Goal: Transaction & Acquisition: Register for event/course

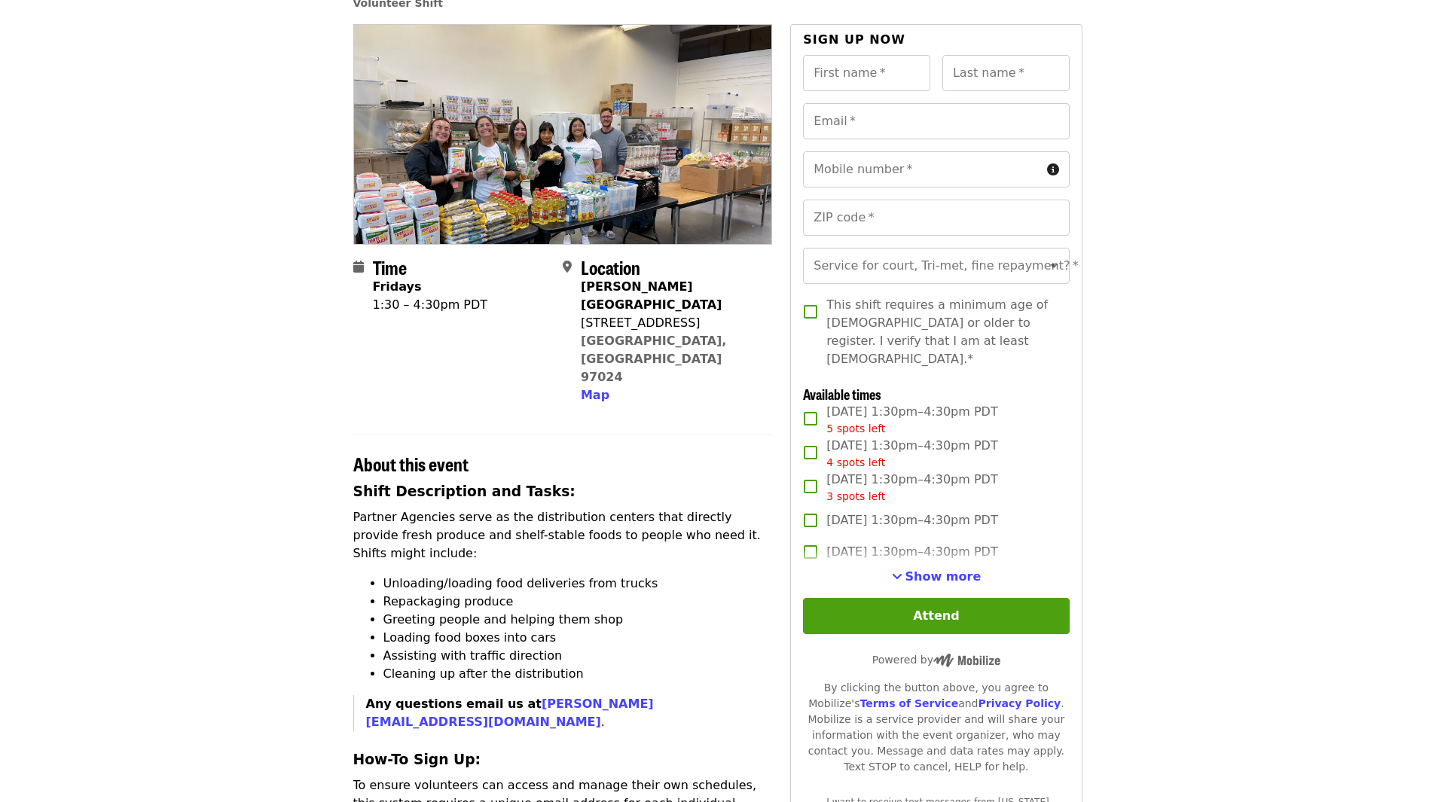
scroll to position [151, 0]
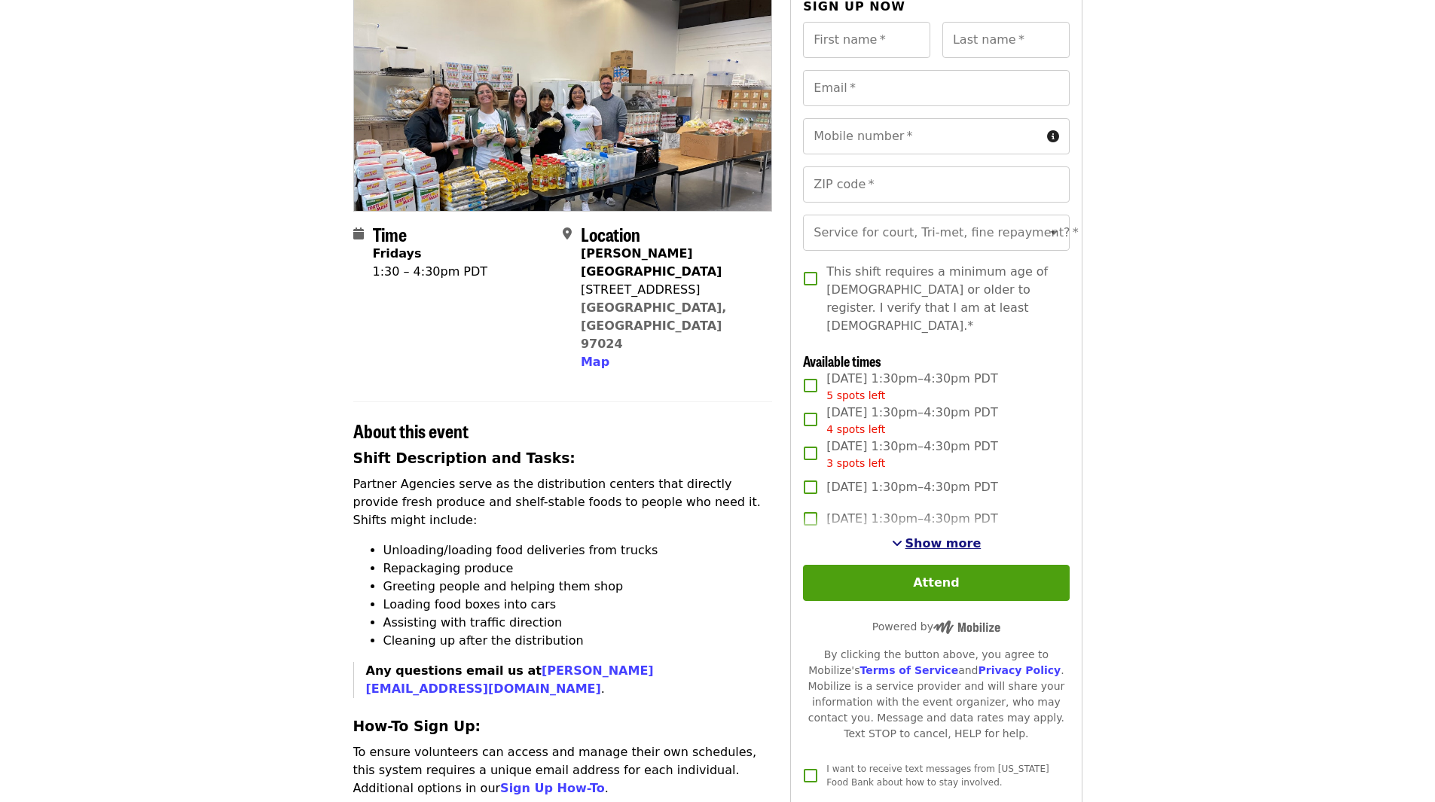
click at [944, 539] on span "Show more" at bounding box center [943, 543] width 76 height 14
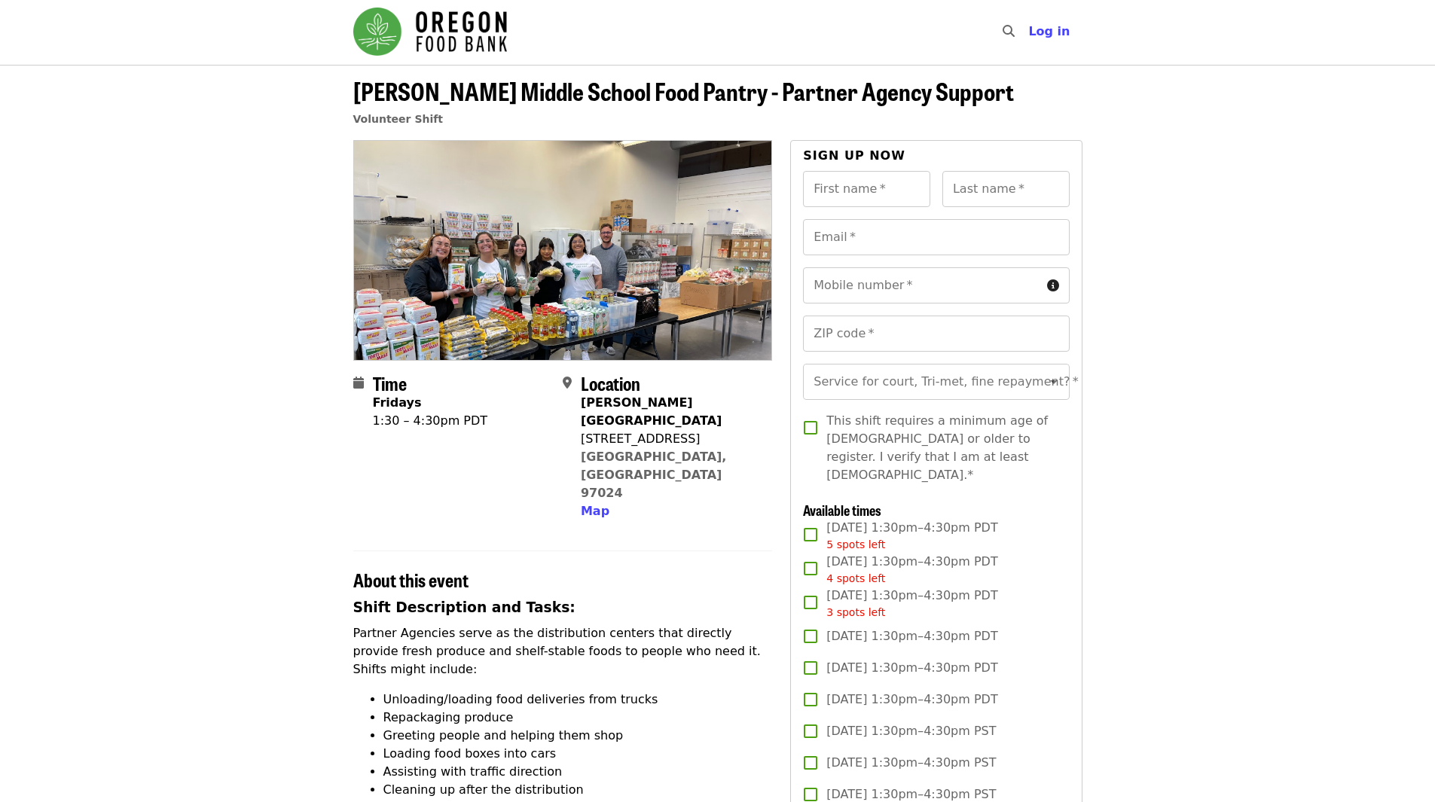
scroll to position [0, 0]
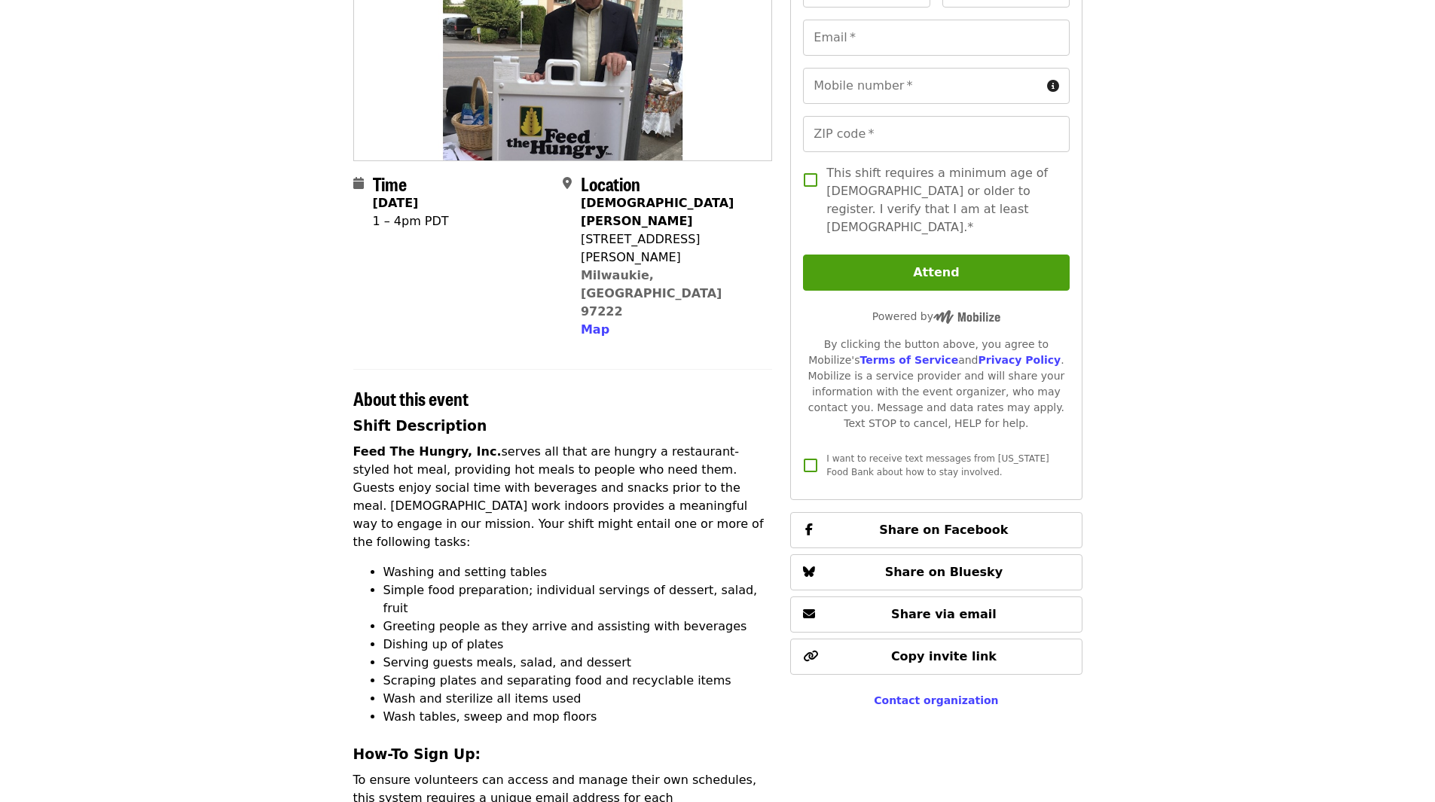
scroll to position [226, 0]
